Goal: Transaction & Acquisition: Purchase product/service

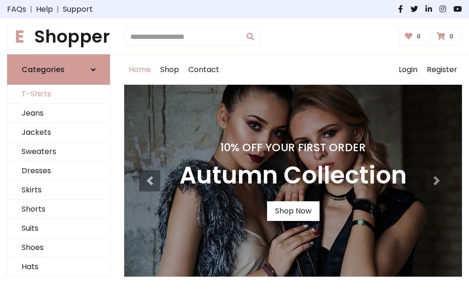
click at [59, 95] on link "T-Shirts" at bounding box center [58, 94] width 102 height 19
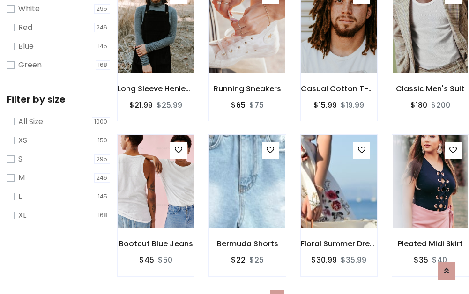
scroll to position [17, 0]
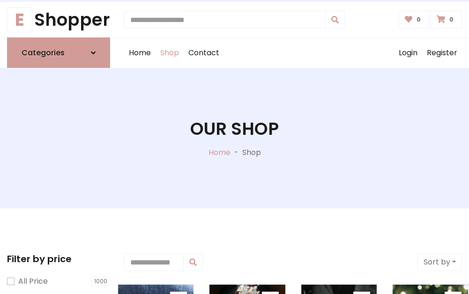
click at [234, 138] on h1 "Our Shop" at bounding box center [234, 128] width 88 height 21
click at [293, 53] on div "Home Shop Contact Log out Login Register" at bounding box center [292, 53] width 337 height 30
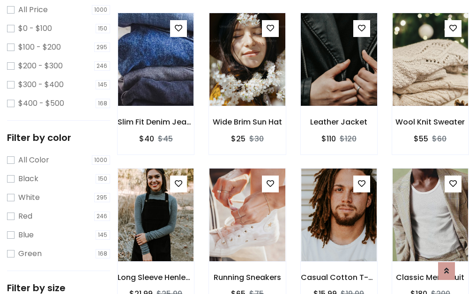
click at [338, 77] on img at bounding box center [338, 59] width 90 height 225
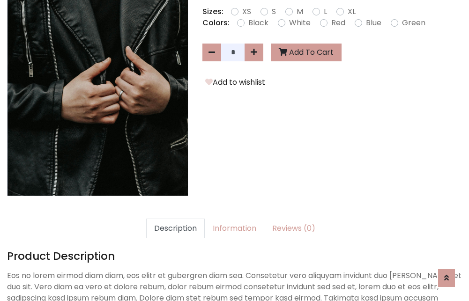
scroll to position [229, 0]
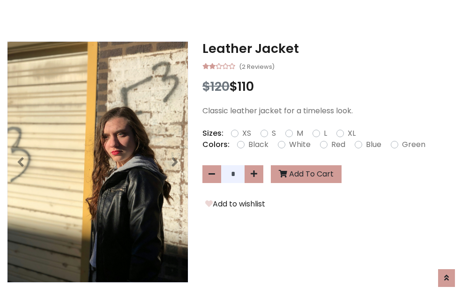
click at [332, 49] on h3 "Leather Jacket" at bounding box center [331, 48] width 259 height 15
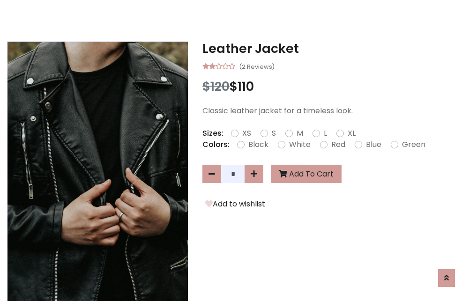
click at [332, 49] on h3 "Leather Jacket" at bounding box center [331, 48] width 259 height 15
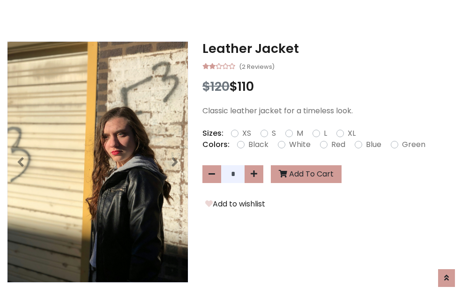
click at [332, 49] on h3 "Leather Jacket" at bounding box center [331, 48] width 259 height 15
